Goal: Transaction & Acquisition: Purchase product/service

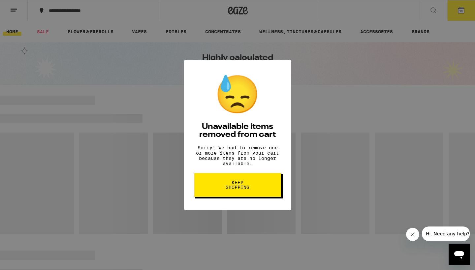
click at [233, 183] on span "Keep Shopping" at bounding box center [238, 184] width 34 height 9
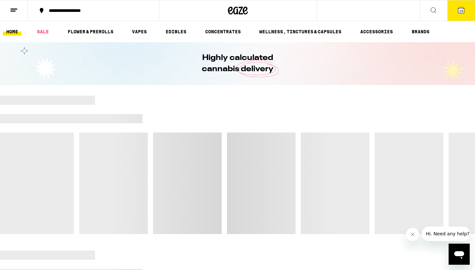
click at [461, 8] on icon at bounding box center [461, 10] width 6 height 6
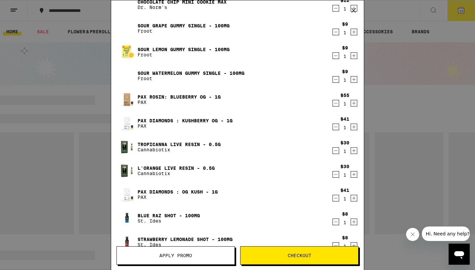
click at [335, 149] on icon "Decrement" at bounding box center [336, 151] width 6 height 8
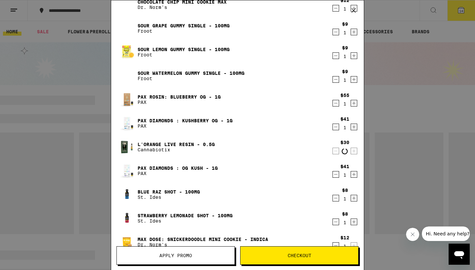
click at [335, 149] on icon "Decrement" at bounding box center [336, 151] width 6 height 8
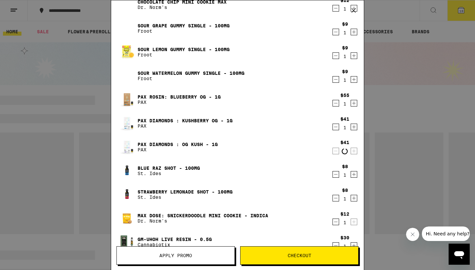
click at [334, 100] on icon "Decrement" at bounding box center [336, 103] width 6 height 8
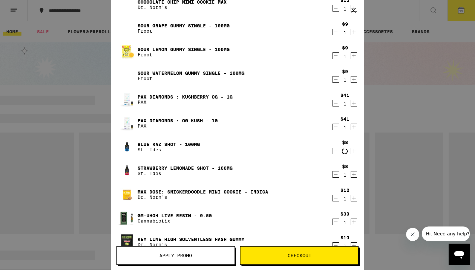
click at [334, 104] on icon "Decrement" at bounding box center [336, 103] width 6 height 8
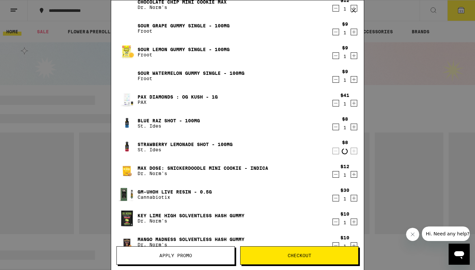
click at [334, 104] on icon "Decrement" at bounding box center [336, 103] width 6 height 8
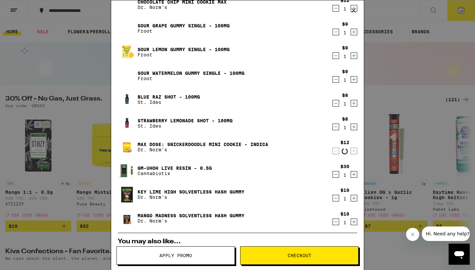
click at [337, 177] on icon "Decrement" at bounding box center [336, 175] width 6 height 8
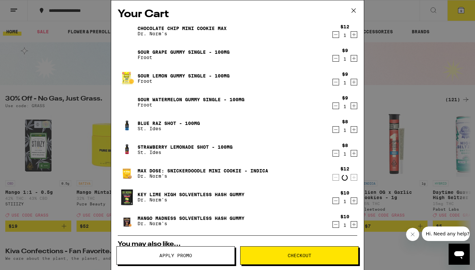
click at [442, 98] on div "Your Cart Chocolate Chip Mini Cookie MAX Dr. Norm's $12 1 Sour Grape Gummy Sing…" at bounding box center [237, 135] width 475 height 270
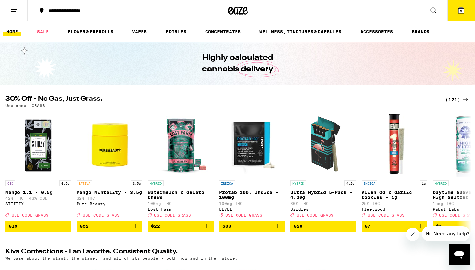
click at [454, 100] on div "(121)" at bounding box center [457, 100] width 24 height 8
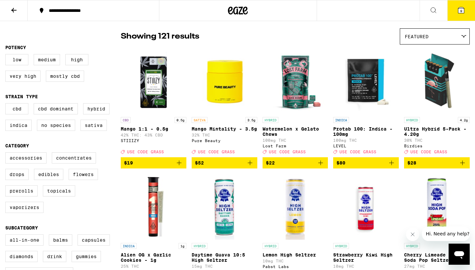
scroll to position [63, 0]
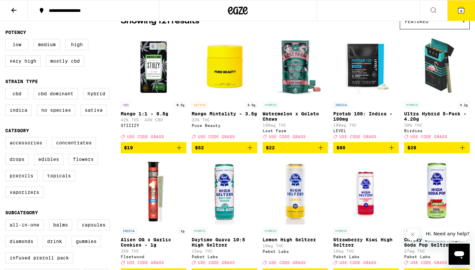
click at [27, 154] on div "Accessories Concentrates Drops Edibles Flowers Prerolls Topicals Vaporizers" at bounding box center [62, 170] width 115 height 66
click at [27, 147] on label "Accessories" at bounding box center [25, 142] width 41 height 11
click at [7, 139] on input "Accessories" at bounding box center [7, 138] width 0 height 0
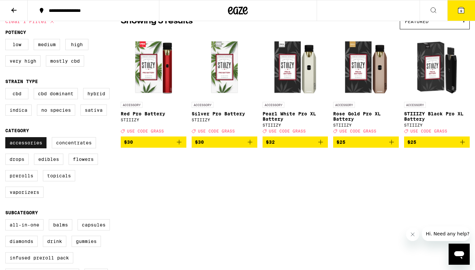
click at [27, 147] on label "Accessories" at bounding box center [25, 142] width 41 height 11
click at [7, 139] on input "Accessories" at bounding box center [7, 138] width 0 height 0
checkbox input "false"
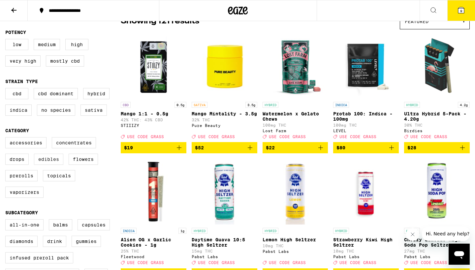
click at [44, 165] on label "Edibles" at bounding box center [48, 159] width 29 height 11
click at [7, 139] on input "Edibles" at bounding box center [7, 138] width 0 height 0
checkbox input "true"
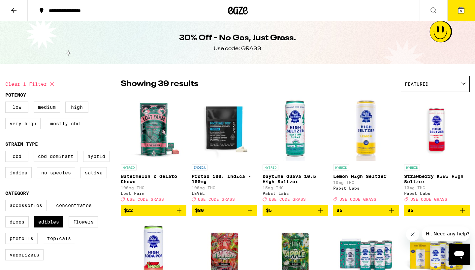
click at [464, 86] on div "Featured" at bounding box center [434, 84] width 69 height 16
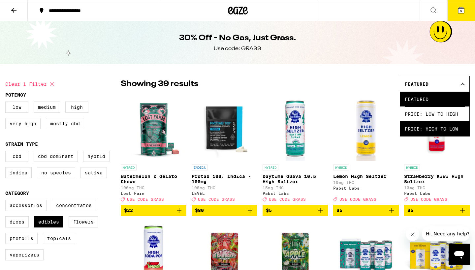
click at [452, 125] on span "Price: High to Low" at bounding box center [435, 128] width 60 height 15
